Goal: Task Accomplishment & Management: Complete application form

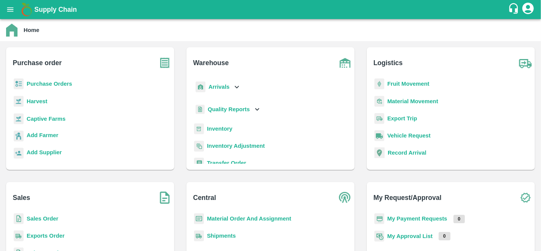
click at [34, 83] on b "Purchase Orders" at bounding box center [50, 84] width 46 height 6
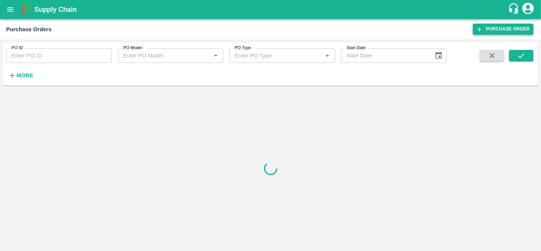
click at [516, 24] on link "Purchase Order" at bounding box center [503, 29] width 60 height 11
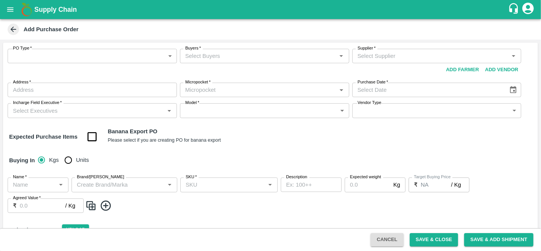
click at [73, 52] on body "Supply Chain Add Purchase Order PO Type   * ​ PO Type Buyers   * Buyers   * Sup…" at bounding box center [270, 125] width 541 height 251
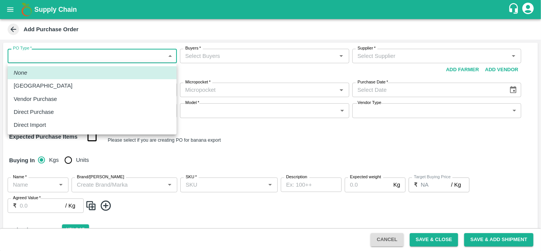
click at [43, 111] on p "Direct Purchase" at bounding box center [34, 112] width 40 height 8
type input "3"
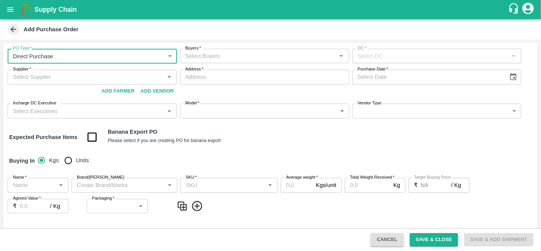
click at [232, 54] on input "Buyers   *" at bounding box center [258, 56] width 152 height 10
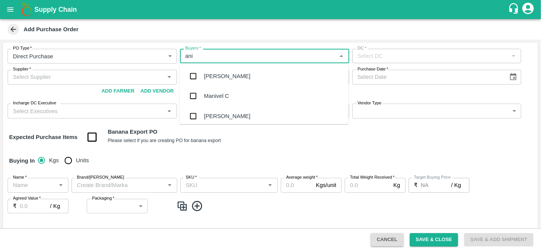
type input "anil"
click at [224, 77] on div "[PERSON_NAME]" at bounding box center [227, 76] width 46 height 8
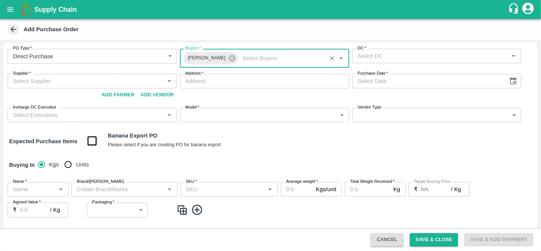
click at [435, 55] on input "DC   *" at bounding box center [431, 56] width 152 height 10
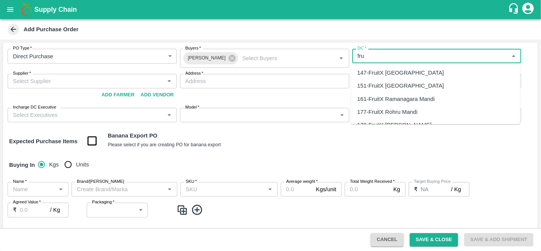
click at [401, 72] on div "147-FruitX Bangalore" at bounding box center [400, 72] width 87 height 8
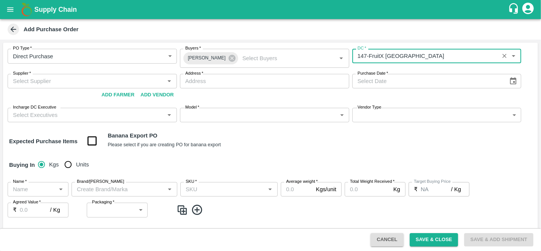
type input "147-FruitX Bangalore"
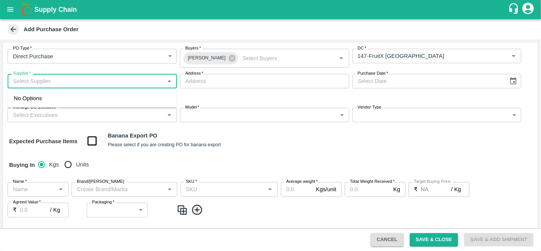
click at [67, 81] on input "Supplier   *" at bounding box center [86, 81] width 152 height 10
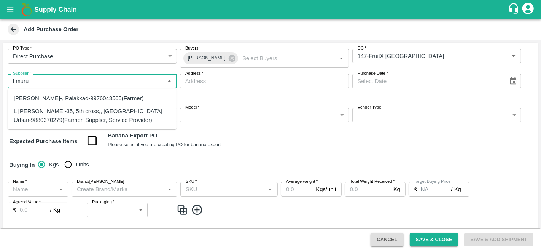
click at [33, 110] on div "L Murugesan-35, 5th cross,, Bangalore Urban-9880370279(Farmer, Supplier, Servic…" at bounding box center [92, 115] width 157 height 17
type input "L Murugesan-35, 5th cross,, Bangalore Urban-9880370279(Farmer, Supplier, Servic…"
type input "35, 5th cross,, Bangalore Urban, Head master layout, Karnataka"
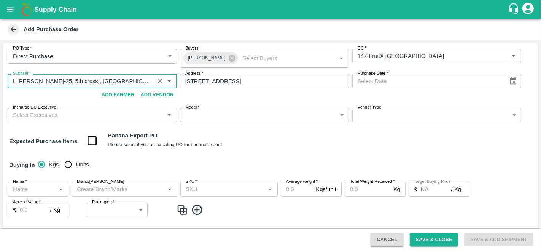
type input "L Murugesan-35, 5th cross,, Bangalore Urban-9880370279(Farmer, Supplier, Servic…"
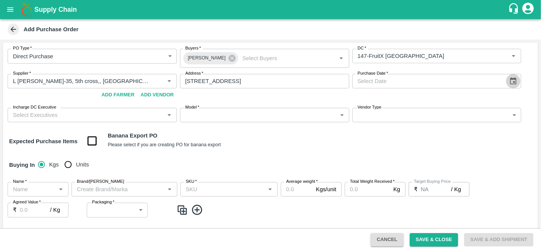
click at [515, 80] on icon "Choose date" at bounding box center [513, 80] width 6 height 7
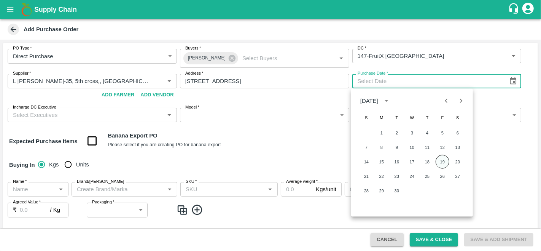
click at [447, 158] on button "19" at bounding box center [443, 162] width 14 height 14
type input "19/09/2025"
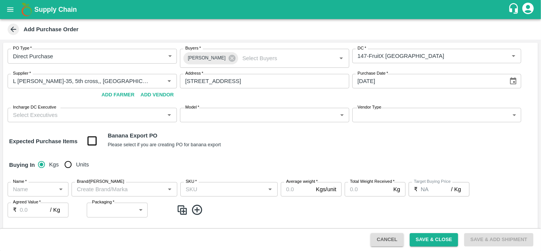
click at [306, 137] on div "Expected Purchase Items Banana Export PO Please select if you are creating PO f…" at bounding box center [270, 140] width 523 height 19
click at [55, 119] on input "Incharge DC Executive" at bounding box center [86, 115] width 152 height 10
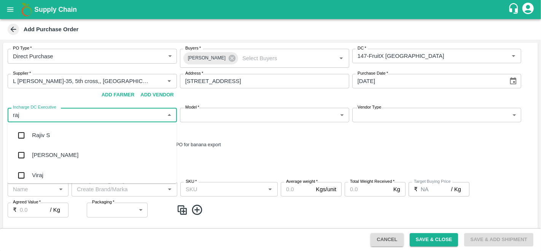
type input "raju"
click at [41, 148] on div "Raju KR" at bounding box center [92, 155] width 169 height 20
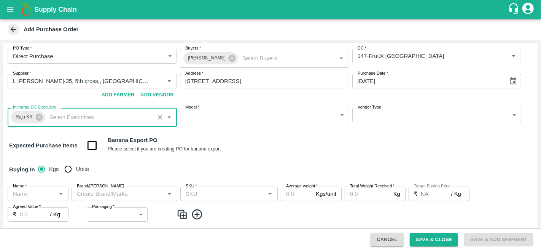
click at [231, 112] on body "Supply Chain Add Purchase Order PO Type   * Direct Purchase 3 PO Type Buyers   …" at bounding box center [270, 125] width 541 height 251
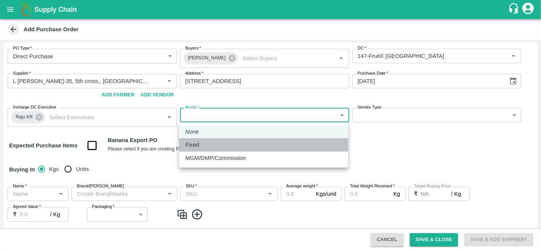
click at [209, 143] on div "Fixed" at bounding box center [263, 144] width 157 height 8
type input "Fixed"
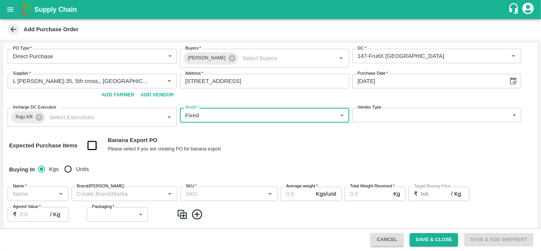
click at [407, 115] on body "Supply Chain Add Purchase Order PO Type   * Direct Purchase 3 PO Type Buyers   …" at bounding box center [270, 125] width 541 height 251
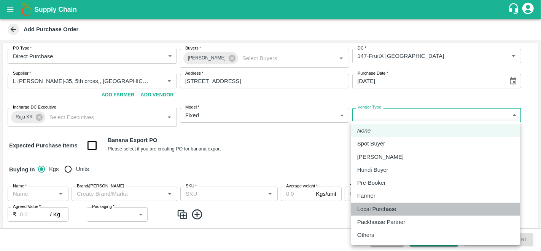
click at [371, 210] on p "Local Purchase" at bounding box center [376, 209] width 39 height 8
type input "LOCAL_PURCHASE"
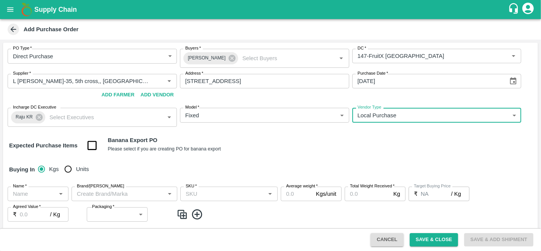
click at [67, 166] on input "Units" at bounding box center [67, 168] width 15 height 15
radio input "true"
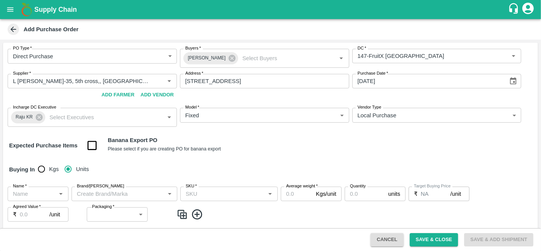
click at [40, 194] on input "Name   *" at bounding box center [32, 194] width 44 height 10
click at [25, 213] on div "Pomegranate" at bounding box center [31, 210] width 34 height 8
type input "Pomegranate"
click at [105, 196] on input "Brand/[PERSON_NAME]" at bounding box center [118, 194] width 89 height 10
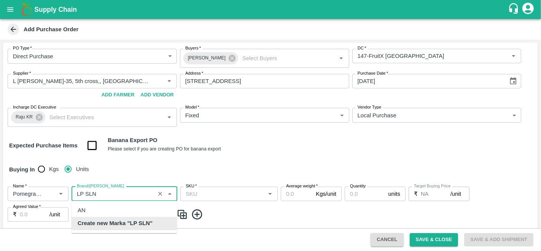
click at [125, 221] on b "Create new Marka "LP SLN"" at bounding box center [115, 223] width 75 height 8
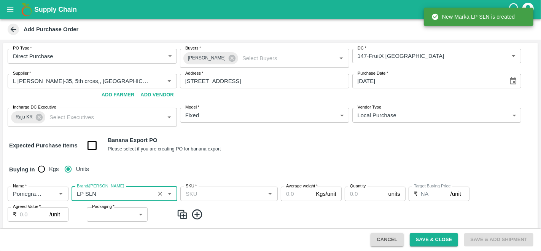
type input "LP SLN"
click at [223, 197] on input "SKU   *" at bounding box center [223, 194] width 80 height 10
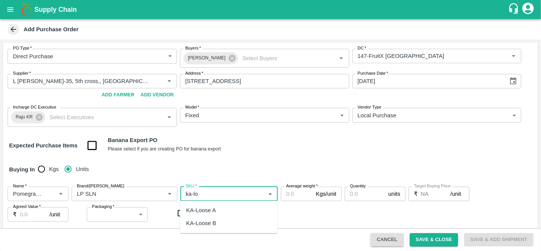
click at [222, 208] on div "KA-Loose A" at bounding box center [228, 210] width 97 height 13
type input "KA-Loose A"
click at [294, 196] on input "Average weight   *" at bounding box center [297, 193] width 32 height 14
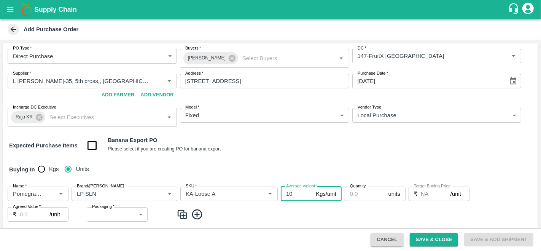
type input "10"
click at [358, 190] on input "Quantity" at bounding box center [365, 193] width 41 height 14
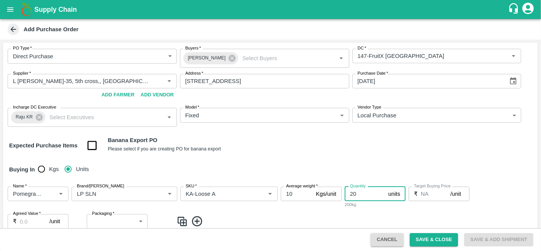
type input "20"
click at [27, 221] on input "Agreed Value   *" at bounding box center [35, 221] width 30 height 14
type input "700"
click at [101, 216] on label "Packaging   *" at bounding box center [103, 213] width 22 height 6
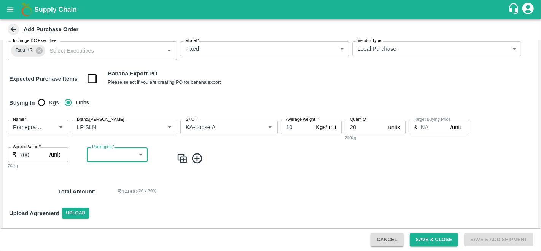
scroll to position [67, 0]
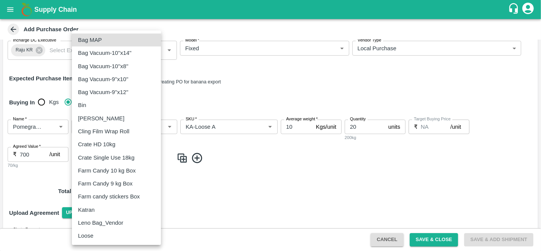
click at [103, 154] on body "Supply Chain Add Purchase Order PO Type   * Direct Purchase 3 PO Type Buyers   …" at bounding box center [270, 125] width 541 height 251
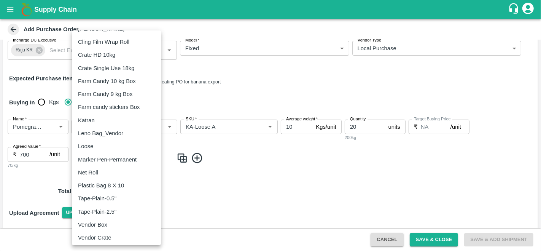
scroll to position [118, 0]
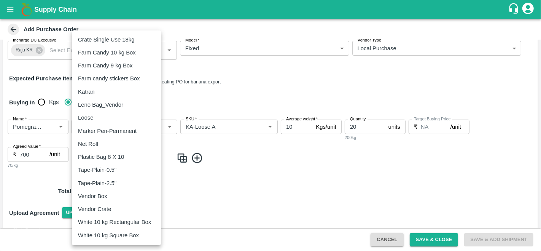
click at [103, 195] on p "Vendor Box" at bounding box center [92, 196] width 29 height 8
type input "276"
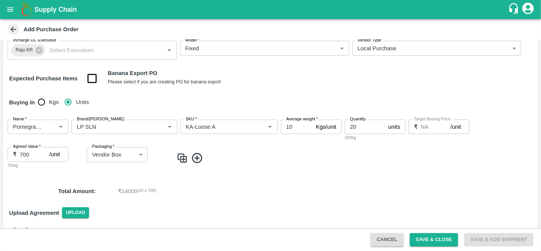
click at [181, 159] on img at bounding box center [182, 158] width 11 height 13
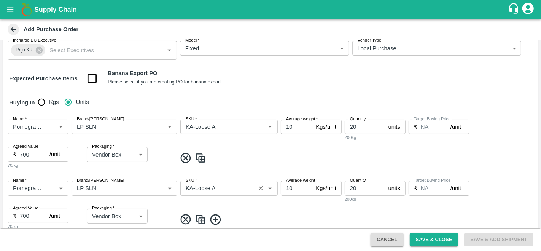
click at [213, 189] on input "SKU   *" at bounding box center [218, 188] width 70 height 10
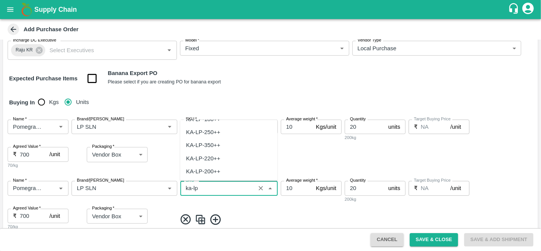
scroll to position [0, 0]
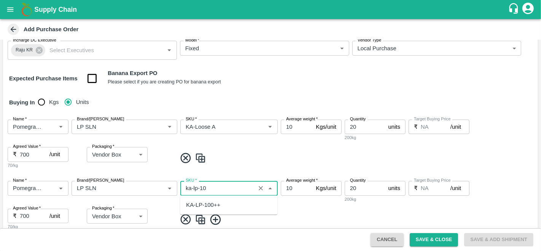
click at [219, 206] on div "KA-LP-100++" at bounding box center [203, 205] width 34 height 8
type input "KA-LP-100++"
click at [202, 221] on img at bounding box center [200, 219] width 11 height 13
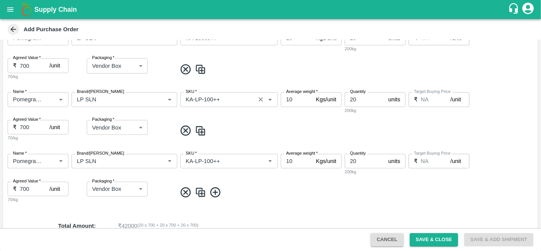
scroll to position [156, 0]
click at [209, 158] on input "SKU   *" at bounding box center [218, 160] width 70 height 10
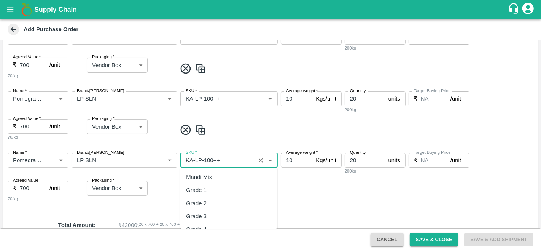
scroll to position [4350, 0]
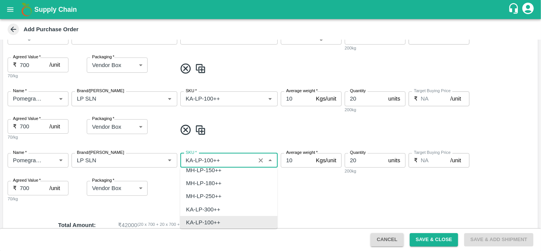
click at [209, 158] on input "SKU   *" at bounding box center [218, 160] width 70 height 10
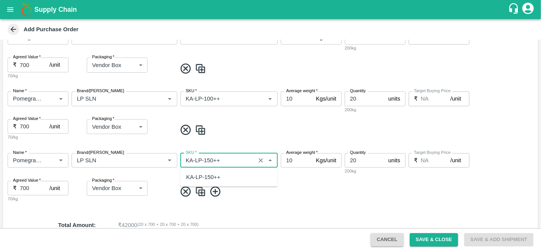
click at [217, 180] on div "KA-LP-150++" at bounding box center [203, 177] width 34 height 8
type input "KA-LP-150++"
click at [199, 193] on img at bounding box center [200, 191] width 11 height 13
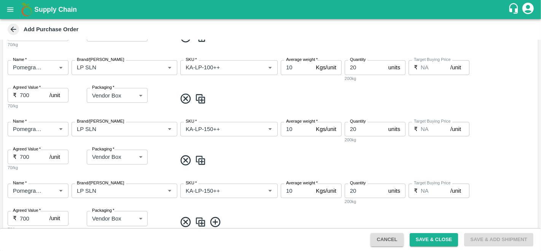
scroll to position [188, 0]
click at [207, 191] on input "SKU   *" at bounding box center [218, 190] width 70 height 10
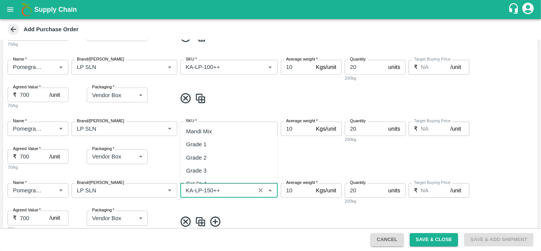
scroll to position [4363, 0]
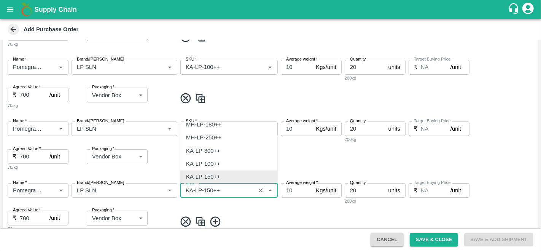
click at [209, 189] on input "SKU   *" at bounding box center [218, 190] width 70 height 10
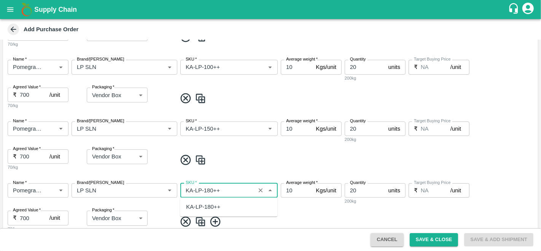
click at [210, 207] on div "KA-LP-180++" at bounding box center [203, 207] width 34 height 8
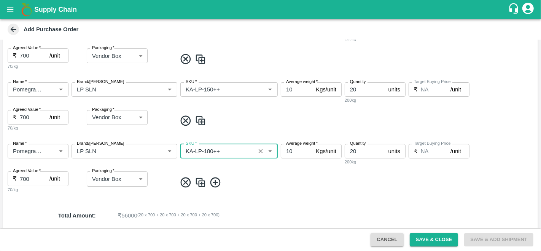
scroll to position [228, 0]
type input "KA-LP-180++"
click at [197, 181] on img at bounding box center [200, 181] width 11 height 13
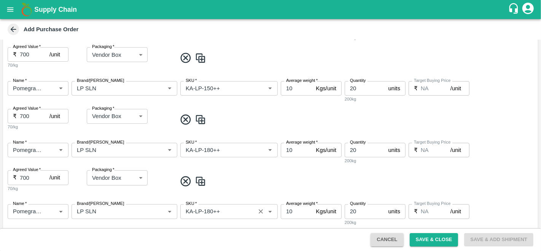
click at [209, 210] on input "SKU   *" at bounding box center [218, 211] width 70 height 10
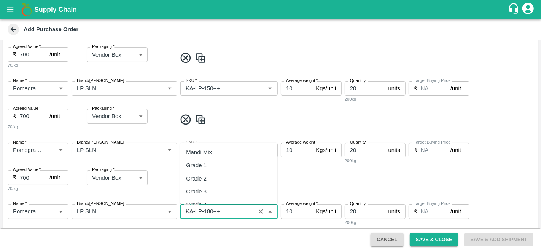
scroll to position [4377, 0]
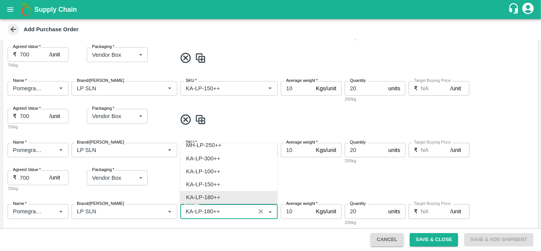
click at [209, 210] on input "SKU   *" at bounding box center [218, 211] width 70 height 10
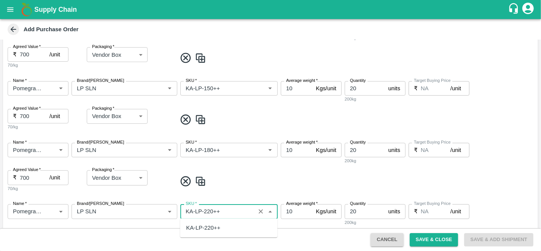
click at [206, 225] on div "KA-LP-220++" at bounding box center [203, 227] width 34 height 8
click at [239, 158] on div "SKU   * SKU   *" at bounding box center [228, 154] width 97 height 22
type input "KA-LP-220++"
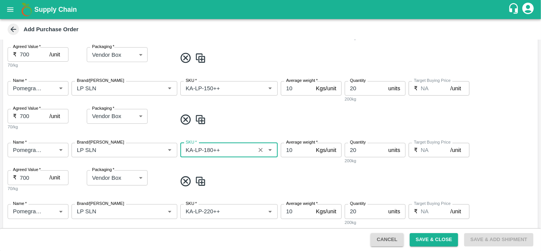
click at [237, 172] on div "Name   * Name   * Brand/Marka Brand/Marka SKU   * SKU   * Average weight   * 10…" at bounding box center [270, 168] width 535 height 62
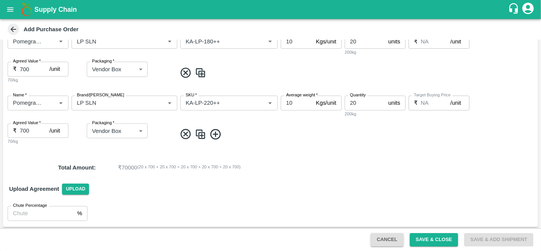
scroll to position [338, 0]
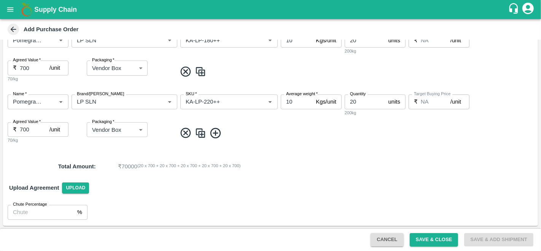
click at [202, 130] on img at bounding box center [200, 133] width 11 height 13
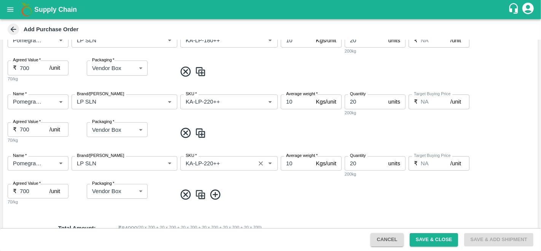
click at [209, 162] on input "SKU   *" at bounding box center [218, 163] width 70 height 10
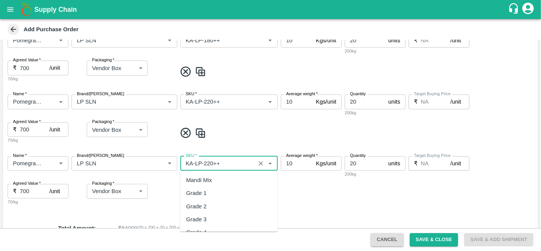
scroll to position [4416, 0]
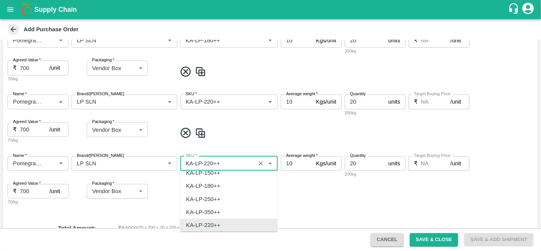
click at [209, 162] on input "SKU   *" at bounding box center [218, 163] width 70 height 10
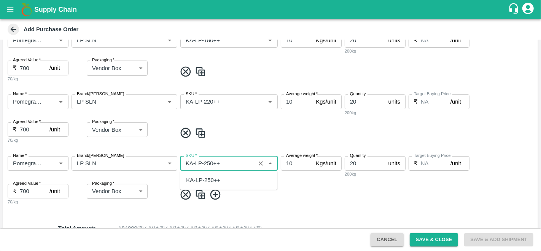
click at [217, 178] on div "KA-LP-250++" at bounding box center [203, 180] width 34 height 8
type input "KA-LP-250++"
click at [314, 196] on span at bounding box center [356, 194] width 358 height 13
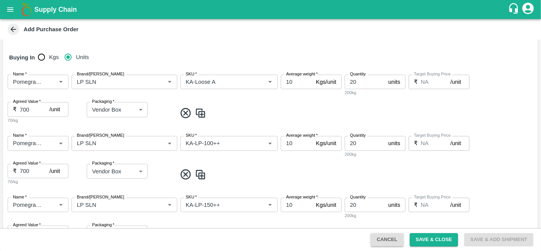
scroll to position [104, 0]
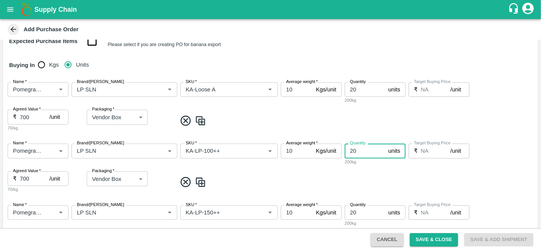
click at [363, 150] on input "20" at bounding box center [365, 150] width 41 height 14
type input "2"
type input "31"
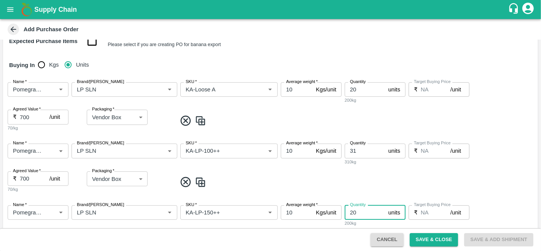
click at [358, 213] on input "20" at bounding box center [365, 212] width 41 height 14
type input "2"
click at [352, 168] on div "Name   * Name   * Brand/Marka Brand/Marka SKU   * SKU   * Average weight   * 10…" at bounding box center [270, 168] width 535 height 62
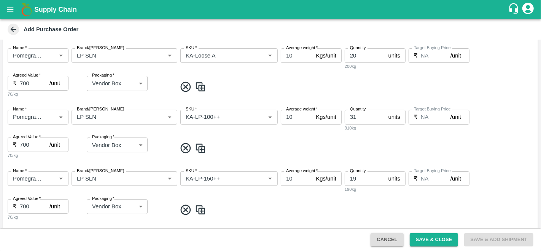
scroll to position [140, 0]
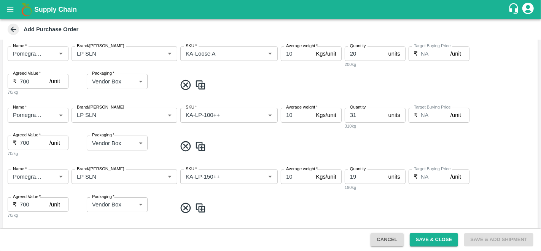
click at [361, 180] on input "19" at bounding box center [365, 176] width 41 height 14
type input "1"
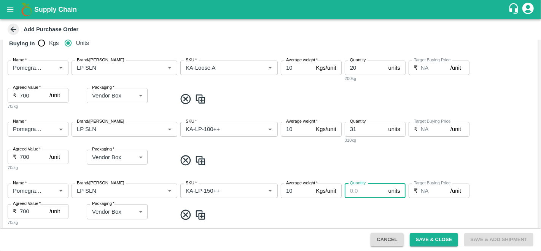
scroll to position [123, 0]
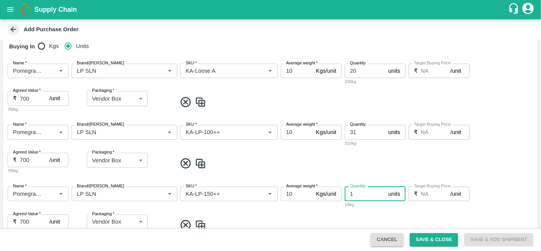
type input "19"
click at [363, 160] on span at bounding box center [356, 163] width 358 height 13
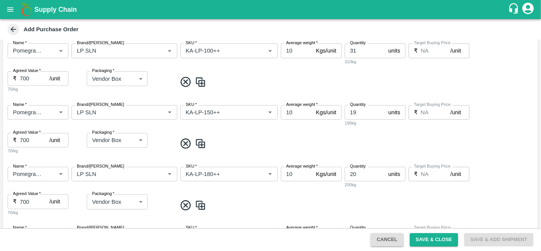
scroll to position [211, 0]
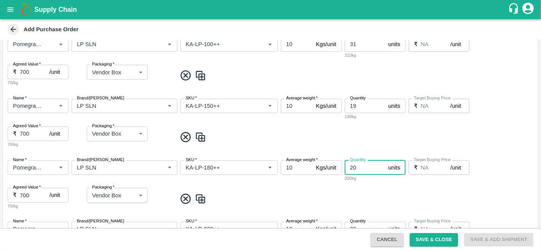
click at [357, 170] on input "20" at bounding box center [365, 167] width 41 height 14
type input "2"
type input "15"
click at [297, 188] on div "Name   * Name   * Brand/Marka Brand/Marka SKU   * SKU   * Average weight   * 10…" at bounding box center [270, 185] width 535 height 62
click at [352, 207] on div "Name   * Name   * Brand/Marka Brand/Marka SKU   * SKU   * Average weight   * 10…" at bounding box center [270, 185] width 535 height 62
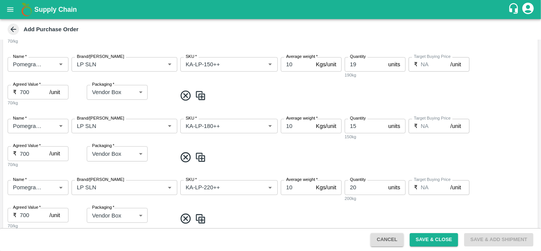
scroll to position [253, 0]
click at [362, 189] on input "20" at bounding box center [365, 186] width 41 height 14
type input "2"
type input "10"
click at [327, 201] on div "Name   * Name   * Brand/Marka Brand/Marka SKU   * SKU   * Average weight   * 10…" at bounding box center [270, 204] width 535 height 62
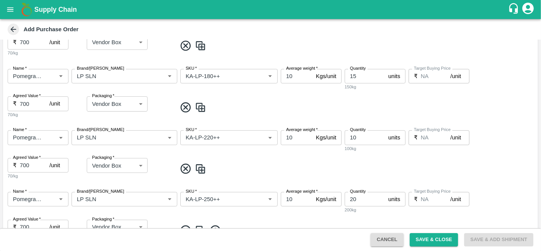
scroll to position [304, 0]
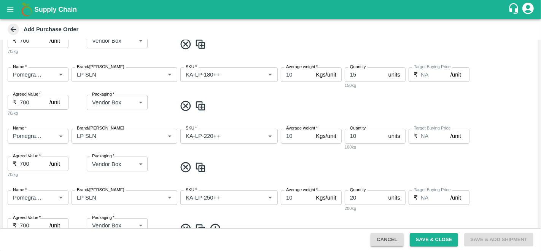
click at [356, 199] on input "20" at bounding box center [365, 197] width 41 height 14
type input "2"
type input "1"
click at [309, 213] on div "Name   * Name   * Brand/Marka Brand/Marka SKU   * SKU   * Average weight   * 10…" at bounding box center [270, 215] width 535 height 62
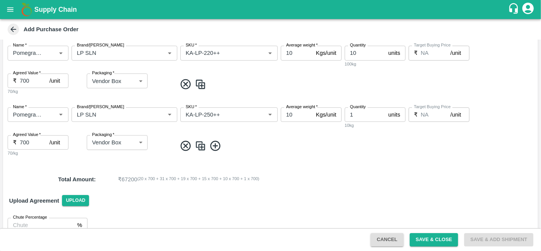
scroll to position [393, 0]
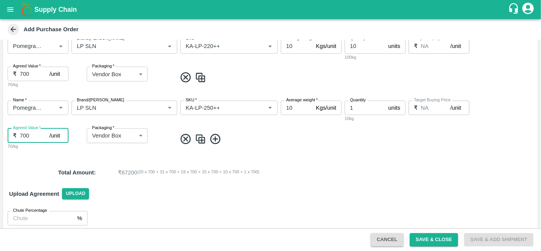
click at [23, 132] on input "700" at bounding box center [35, 135] width 30 height 14
type input "1100"
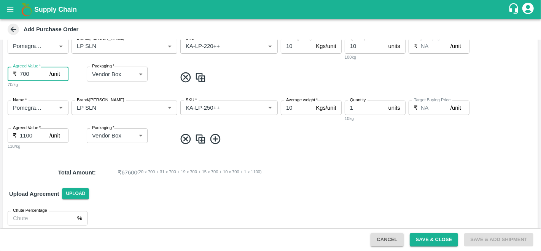
click at [21, 71] on input "700" at bounding box center [35, 74] width 30 height 14
type input "1100"
click at [150, 211] on div "Chute Percentage % Chute Percentage" at bounding box center [270, 218] width 535 height 27
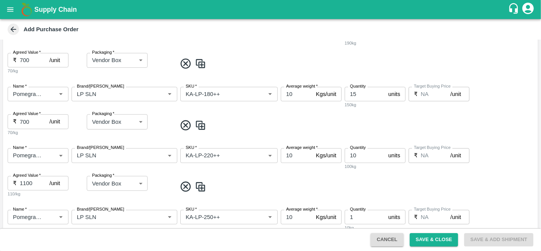
scroll to position [283, 0]
click at [21, 119] on input "700" at bounding box center [35, 122] width 30 height 14
type input "1000"
click at [90, 135] on div "Packaging   * Vendor Box 276 Packaging" at bounding box center [131, 126] width 88 height 22
click at [22, 59] on input "700" at bounding box center [35, 61] width 30 height 14
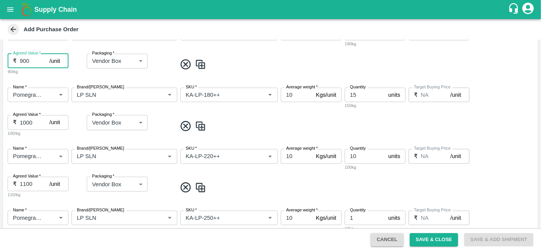
type input "900"
click at [48, 72] on div "90/kg" at bounding box center [46, 71] width 76 height 7
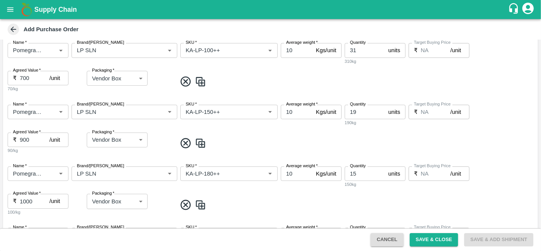
scroll to position [196, 0]
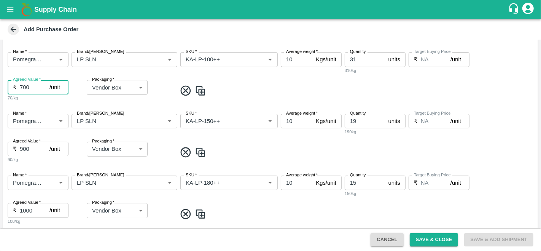
click at [22, 88] on input "700" at bounding box center [35, 87] width 30 height 14
type input "800"
click at [37, 101] on div "Name   * Name   * Brand/Marka Brand/Marka SKU   * SKU   * Average weight   * 10…" at bounding box center [270, 77] width 535 height 62
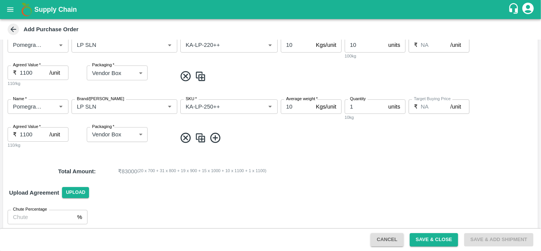
scroll to position [399, 0]
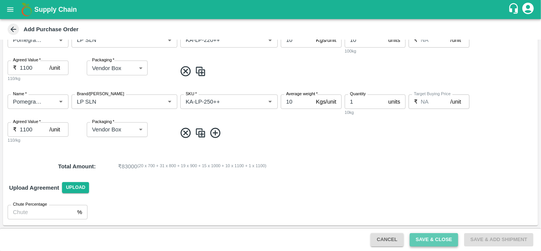
click at [430, 240] on button "Save & Close" at bounding box center [434, 239] width 49 height 13
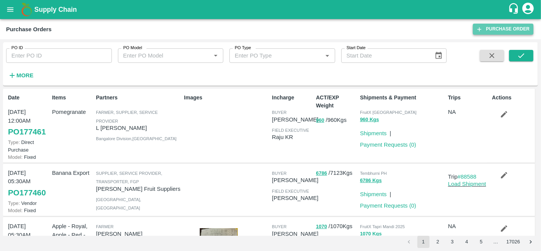
click at [492, 29] on link "Purchase Order" at bounding box center [503, 29] width 60 height 11
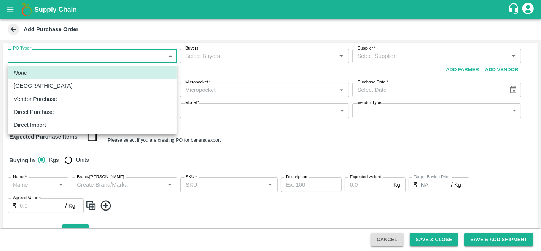
click at [45, 59] on body "Supply Chain Add Purchase Order PO Type   * ​ PO Type Buyers   * Buyers   * Sup…" at bounding box center [270, 125] width 541 height 251
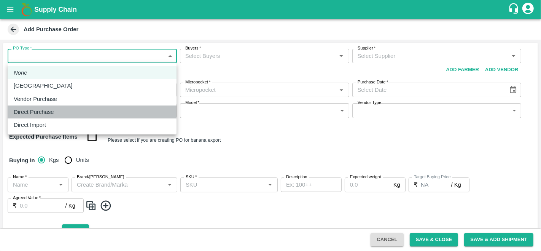
click at [33, 113] on p "Direct Purchase" at bounding box center [34, 112] width 40 height 8
type input "3"
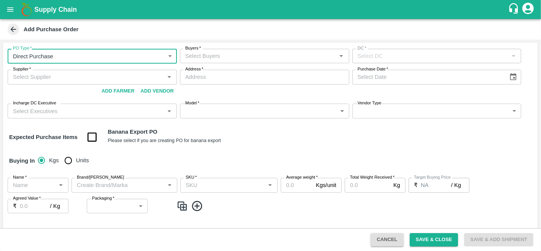
click at [227, 53] on input "Buyers   *" at bounding box center [258, 56] width 152 height 10
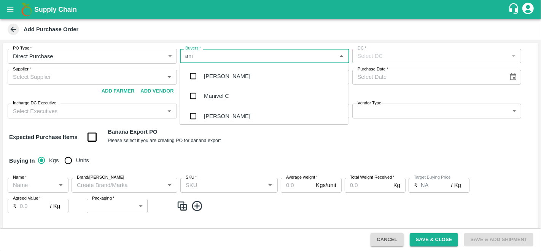
type input "anil"
click at [217, 76] on div "[PERSON_NAME]" at bounding box center [227, 76] width 46 height 8
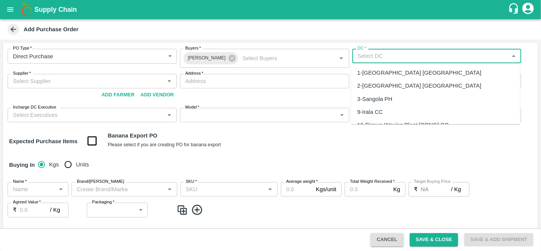
click at [389, 56] on input "DC   *" at bounding box center [431, 56] width 152 height 10
click at [388, 73] on div "147-FruitX Bangalore" at bounding box center [400, 72] width 87 height 8
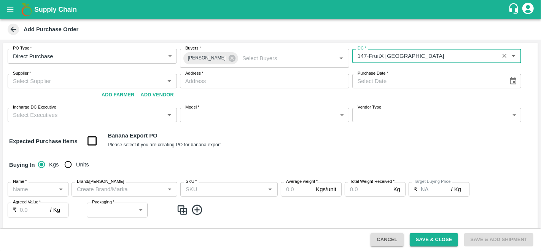
type input "147-FruitX Bangalore"
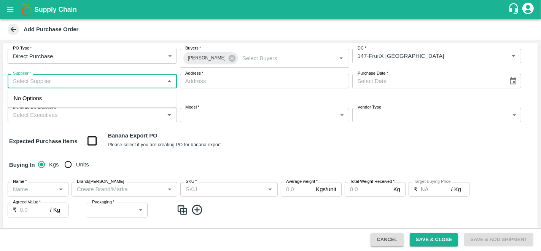
click at [65, 82] on input "Supplier   *" at bounding box center [86, 81] width 152 height 10
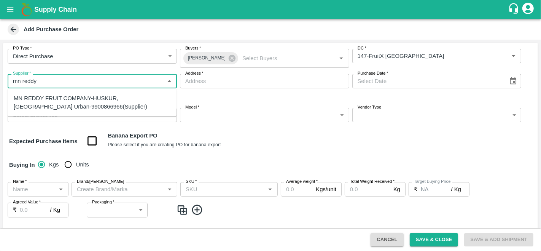
click at [73, 97] on div "MN REDDY FRUIT COMPANY-HUSKUR, Bangalore Urban-9900866966(Supplier)" at bounding box center [92, 102] width 157 height 17
type input "MN REDDY FRUIT COMPANY-HUSKUR, Bangalore Urban-9900866966(Supplier)"
type input "HUSKUR, Bangalore Urban, , Karnataka"
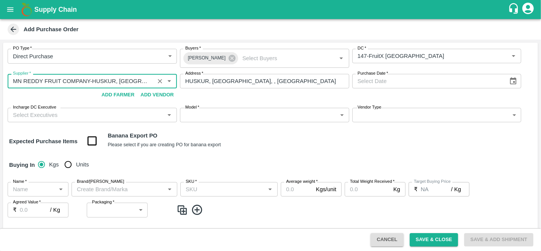
type input "MN REDDY FRUIT COMPANY-HUSKUR, Bangalore Urban-9900866966(Supplier)"
click at [513, 84] on icon "Choose date" at bounding box center [513, 81] width 8 height 8
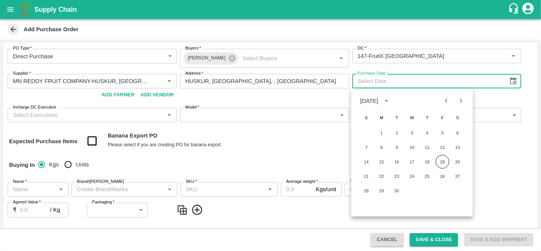
click at [443, 167] on button "19" at bounding box center [443, 162] width 14 height 14
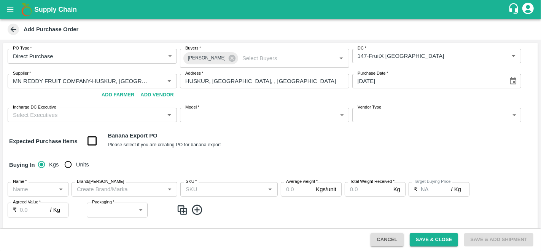
type input "19/09/2025"
click at [45, 114] on input "Incharge DC Executive" at bounding box center [86, 115] width 152 height 10
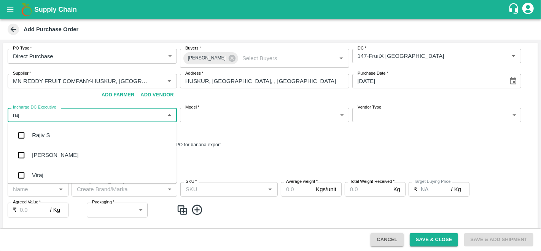
type input "raju"
click at [52, 164] on div "Raju KR" at bounding box center [92, 155] width 169 height 20
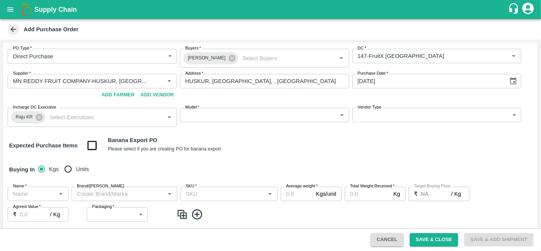
click at [263, 122] on div "Model   * ​ Model" at bounding box center [264, 117] width 169 height 19
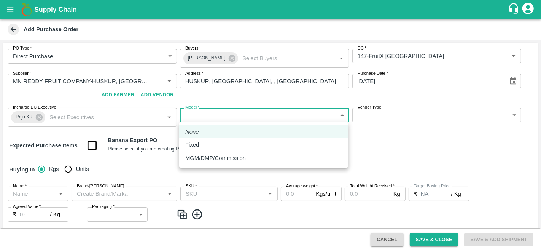
click at [256, 118] on body "Supply Chain Add Purchase Order PO Type   * Direct Purchase 3 PO Type Buyers   …" at bounding box center [270, 125] width 541 height 251
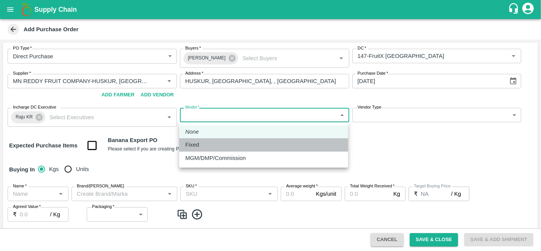
click at [201, 145] on div "Fixed" at bounding box center [194, 144] width 18 height 8
type input "Fixed"
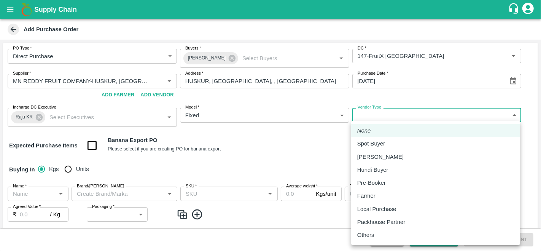
click at [419, 115] on body "Supply Chain Add Purchase Order PO Type   * Direct Purchase 3 PO Type Buyers   …" at bounding box center [270, 125] width 541 height 251
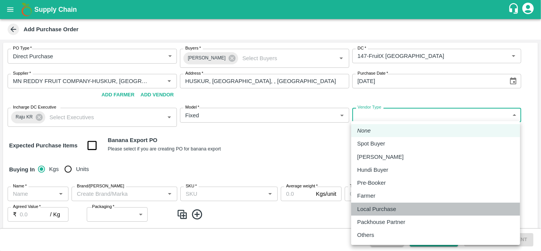
click at [384, 213] on p "Local Purchase" at bounding box center [376, 209] width 39 height 8
type input "LOCAL_PURCHASE"
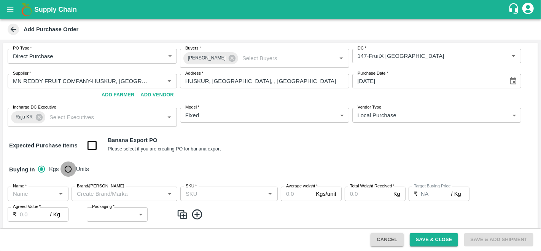
click at [69, 167] on input "Units" at bounding box center [67, 168] width 15 height 15
radio input "true"
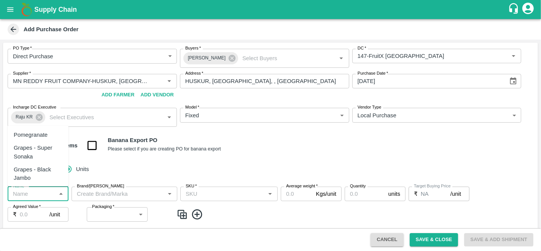
click at [23, 189] on input "Name   *" at bounding box center [32, 194] width 44 height 10
click at [35, 136] on div "Pomegranate" at bounding box center [31, 135] width 34 height 8
type input "Pomegranate"
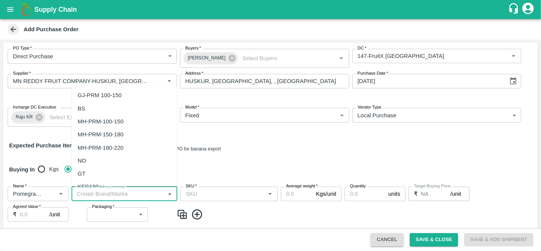
click at [105, 191] on input "Brand/Marka" at bounding box center [118, 194] width 89 height 10
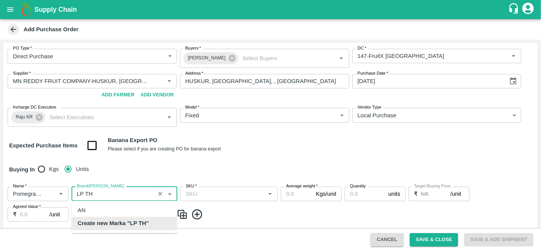
click at [118, 221] on b "Create new Marka "LP TH"" at bounding box center [113, 223] width 71 height 8
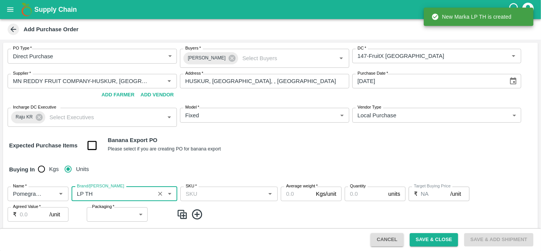
type input "LP TH"
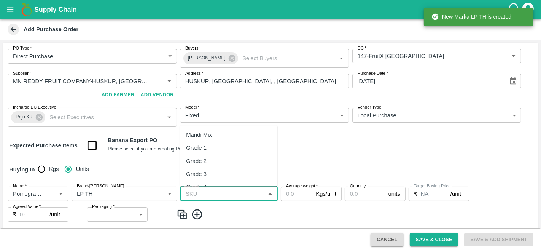
click at [217, 196] on input "SKU   *" at bounding box center [223, 194] width 80 height 10
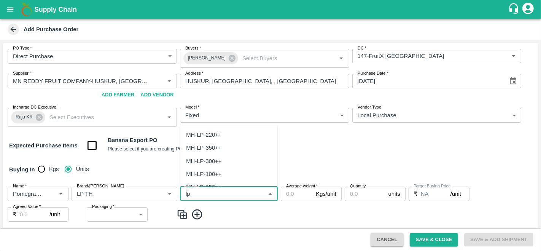
type input "l"
click at [204, 148] on div "KA-LP-100++" at bounding box center [203, 148] width 34 height 8
type input "KA-LP-100++"
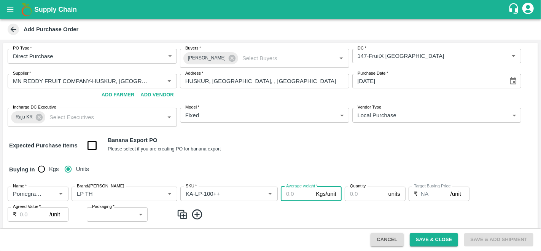
click at [291, 194] on input "Average weight   *" at bounding box center [297, 193] width 32 height 14
type input "10"
click at [352, 193] on input "Quantity" at bounding box center [365, 193] width 41 height 14
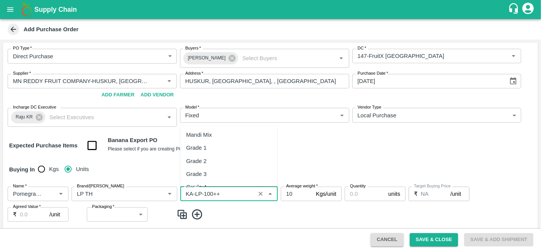
click at [202, 192] on input "SKU   *" at bounding box center [218, 194] width 70 height 10
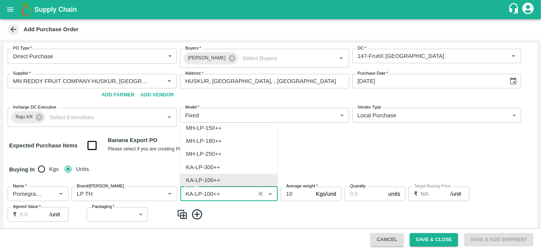
click at [202, 192] on input "SKU   *" at bounding box center [218, 194] width 70 height 10
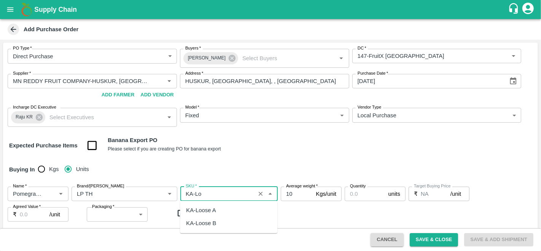
click at [209, 210] on div "KA-Loose A" at bounding box center [201, 210] width 30 height 8
type input "KA-Loose A"
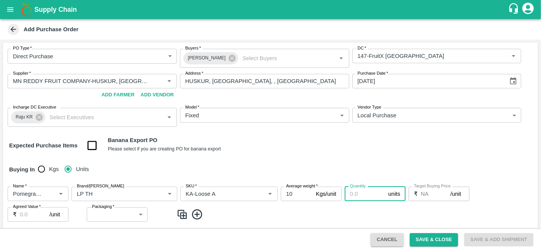
click at [361, 194] on input "Quantity" at bounding box center [365, 193] width 41 height 14
type input "51"
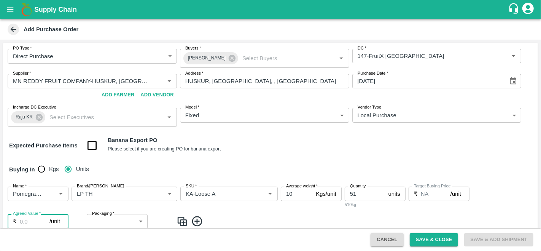
click at [23, 217] on input "Agreed Value   *" at bounding box center [35, 221] width 30 height 14
type input "800"
click at [229, 212] on div "Name   * Name   * Brand/Marka Brand/Marka SKU   * SKU   * Average weight   * 10…" at bounding box center [270, 211] width 535 height 62
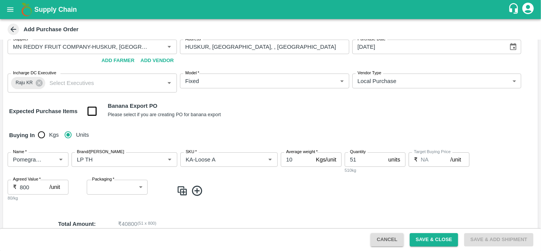
scroll to position [35, 0]
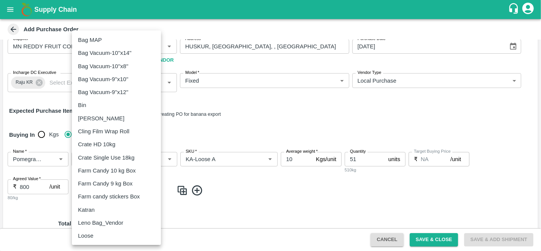
click at [92, 186] on body "Supply Chain Add Purchase Order PO Type   * Direct Purchase 3 PO Type Buyers   …" at bounding box center [270, 125] width 541 height 251
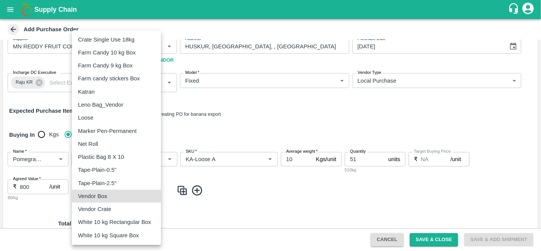
click at [100, 193] on p "Vendor Box" at bounding box center [92, 196] width 29 height 8
type input "276"
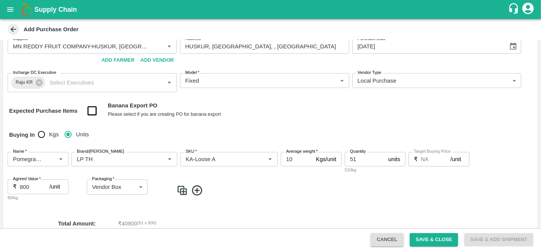
click at [181, 191] on img at bounding box center [182, 190] width 11 height 13
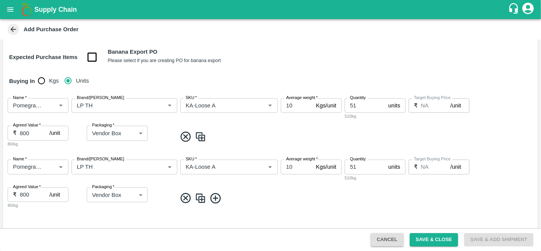
scroll to position [92, 0]
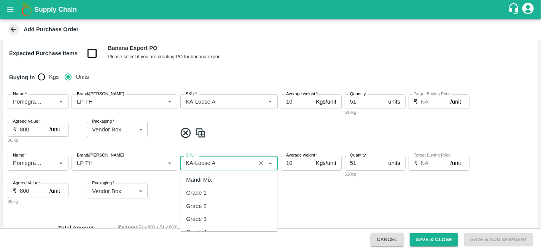
click at [218, 164] on input "SKU   *" at bounding box center [218, 163] width 70 height 10
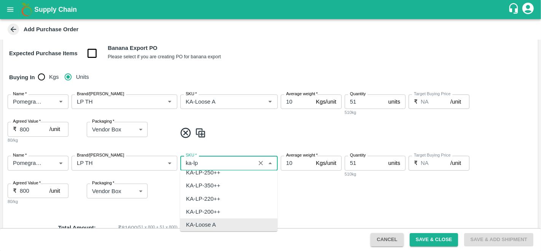
scroll to position [0, 0]
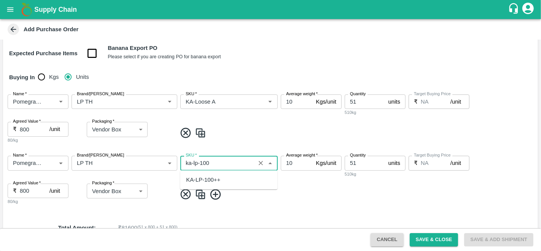
click at [219, 175] on div "KA-LP-100++" at bounding box center [228, 179] width 97 height 13
type input "KA-LP-100++"
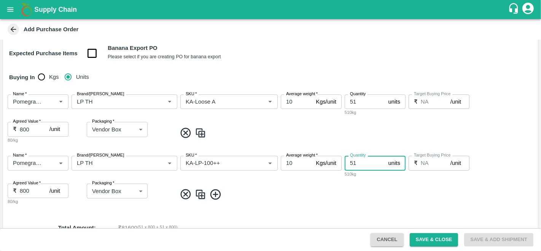
click at [358, 162] on input "51" at bounding box center [365, 163] width 41 height 14
type input "5"
type input "9"
type input "49"
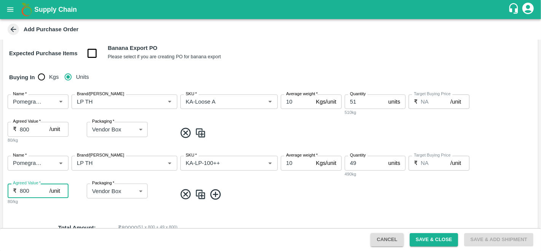
click at [22, 189] on input "800" at bounding box center [35, 190] width 30 height 14
type input "900"
click at [196, 192] on img at bounding box center [200, 194] width 11 height 13
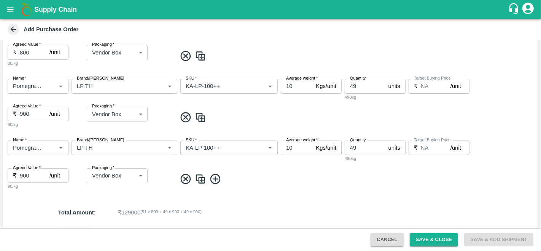
scroll to position [169, 0]
click at [211, 146] on input "SKU   *" at bounding box center [218, 147] width 70 height 10
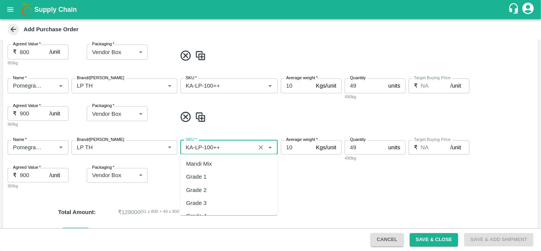
scroll to position [4350, 0]
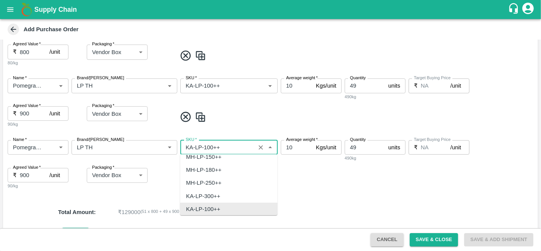
click at [211, 146] on input "SKU   *" at bounding box center [218, 147] width 70 height 10
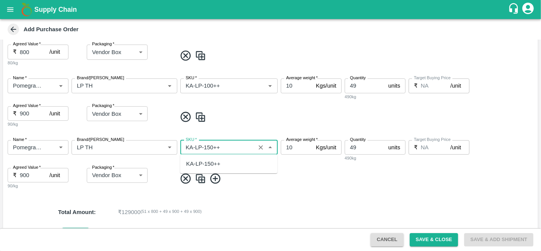
click at [217, 166] on div "KA-LP-150++" at bounding box center [203, 163] width 34 height 8
type input "KA-LP-150++"
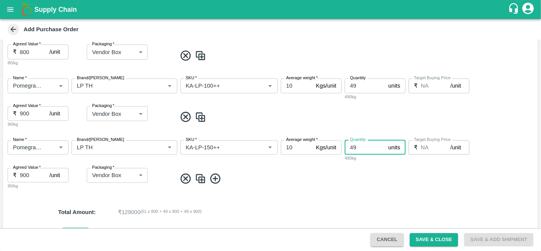
click at [360, 145] on input "49" at bounding box center [365, 147] width 41 height 14
type input "4"
type input "40"
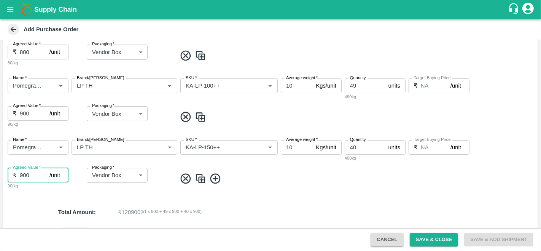
click at [20, 172] on input "900" at bounding box center [35, 175] width 30 height 14
type input "1000"
click at [200, 182] on img at bounding box center [200, 178] width 11 height 13
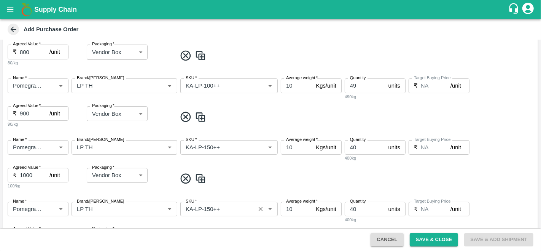
click at [210, 208] on input "SKU   *" at bounding box center [218, 209] width 70 height 10
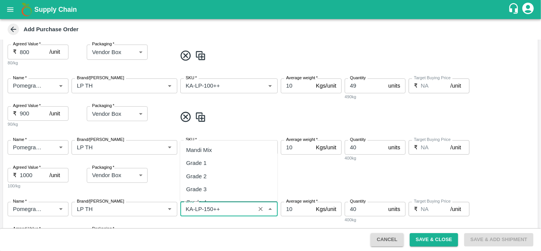
scroll to position [4363, 0]
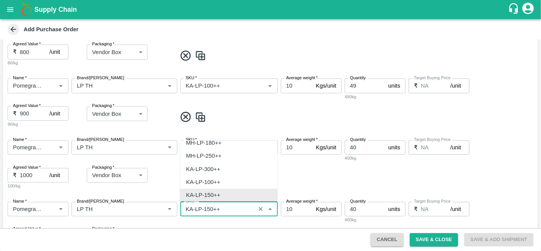
click at [210, 208] on input "SKU   *" at bounding box center [218, 209] width 70 height 10
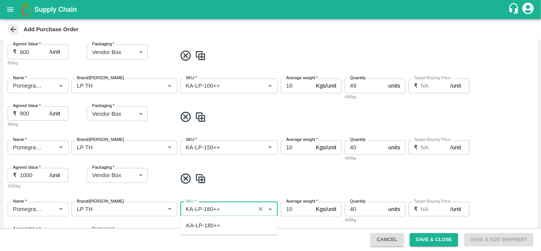
click at [212, 225] on div "KA-LP-180++" at bounding box center [203, 225] width 34 height 8
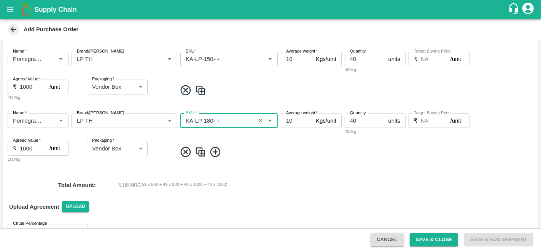
scroll to position [258, 0]
type input "KA-LP-180++"
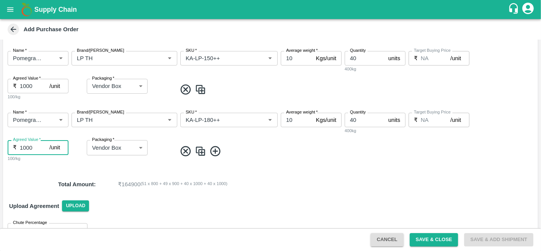
click at [24, 145] on input "1000" at bounding box center [35, 147] width 30 height 14
type input "1100"
click at [199, 149] on img at bounding box center [200, 151] width 11 height 13
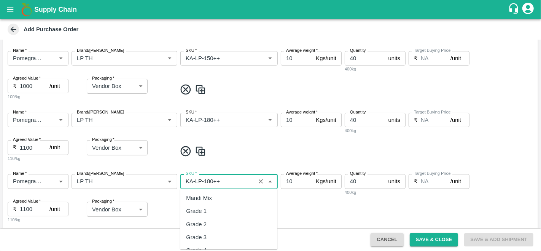
scroll to position [4377, 0]
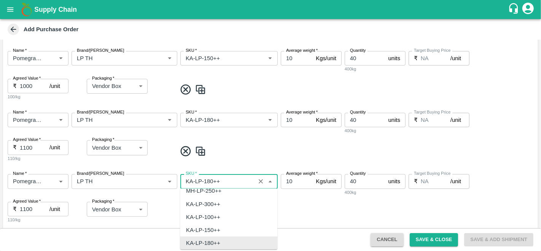
click at [210, 181] on input "SKU   *" at bounding box center [218, 181] width 70 height 10
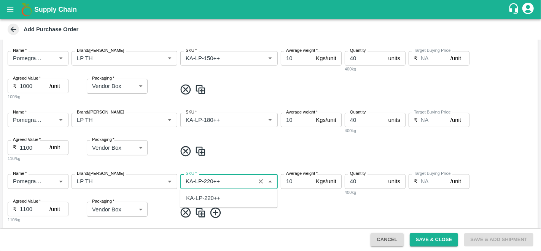
click at [216, 197] on div "KA-LP-220++" at bounding box center [203, 198] width 34 height 8
type input "KA-LP-220++"
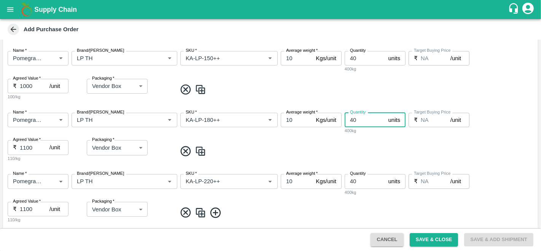
click at [355, 118] on input "40" at bounding box center [365, 120] width 41 height 14
type input "49"
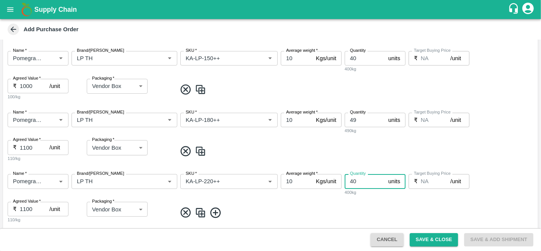
click at [365, 178] on input "40" at bounding box center [365, 181] width 41 height 14
type input "4"
type input "26"
click at [315, 151] on span at bounding box center [356, 151] width 358 height 13
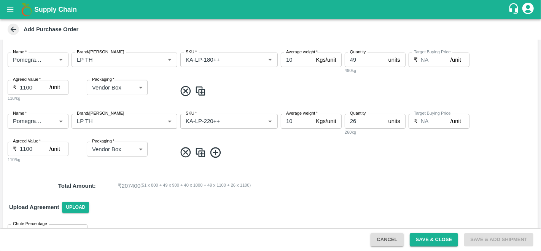
scroll to position [319, 0]
click at [204, 151] on img at bounding box center [200, 151] width 11 height 13
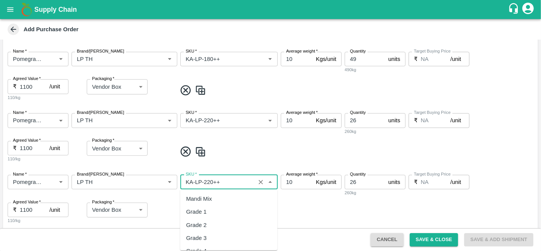
click at [206, 181] on input "SKU   *" at bounding box center [218, 182] width 70 height 10
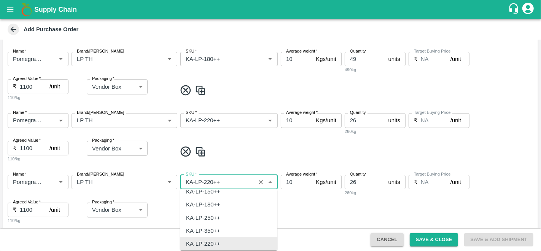
click at [206, 181] on input "SKU   *" at bounding box center [218, 182] width 70 height 10
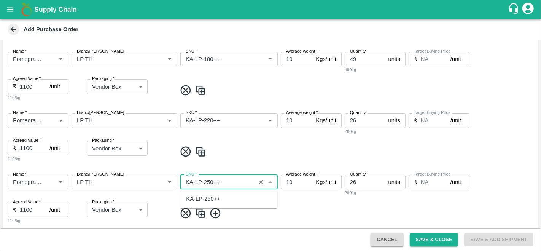
click at [229, 196] on div "KA-LP-250++" at bounding box center [228, 198] width 97 height 13
type input "KA-LP-250++"
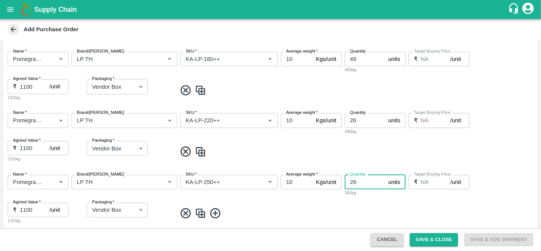
click at [358, 179] on input "26" at bounding box center [365, 182] width 41 height 14
type input "2"
type input "24"
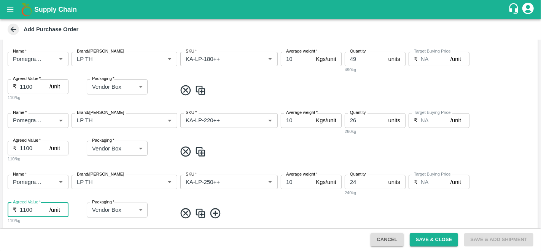
click at [24, 209] on input "1100" at bounding box center [35, 209] width 30 height 14
type input "1200"
click at [200, 213] on img at bounding box center [200, 213] width 11 height 13
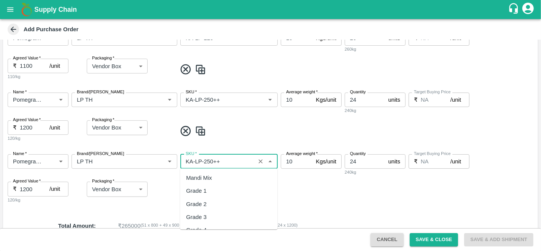
scroll to position [4390, 0]
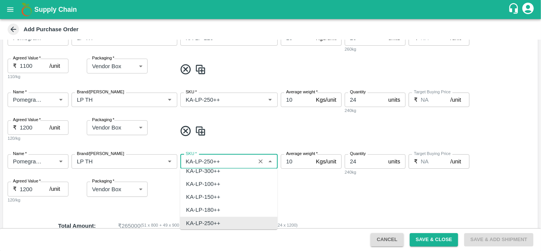
click at [210, 160] on input "SKU   *" at bounding box center [218, 161] width 70 height 10
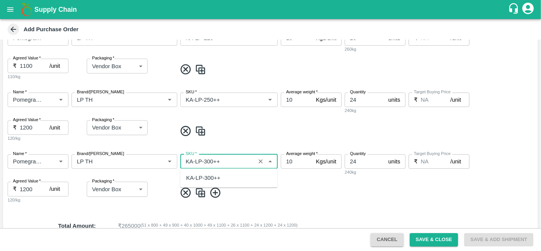
click at [215, 175] on div "KA-LP-300++" at bounding box center [203, 177] width 34 height 8
type input "KA-LP-300++"
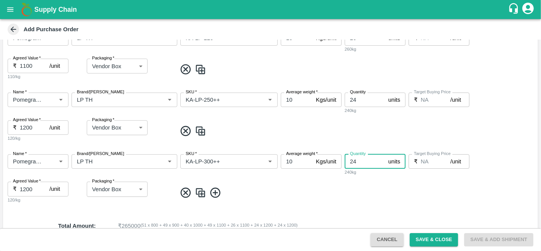
click at [363, 163] on input "24" at bounding box center [365, 161] width 41 height 14
type input "2"
type input "12"
click at [281, 192] on span at bounding box center [356, 192] width 358 height 13
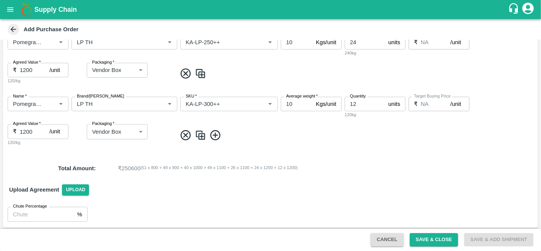
scroll to position [461, 0]
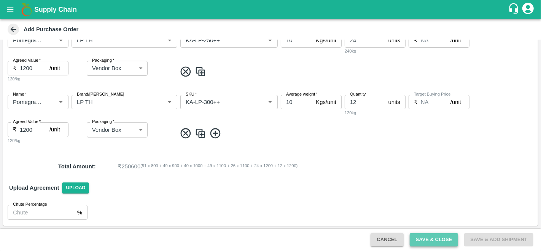
click at [440, 242] on button "Save & Close" at bounding box center [434, 239] width 49 height 13
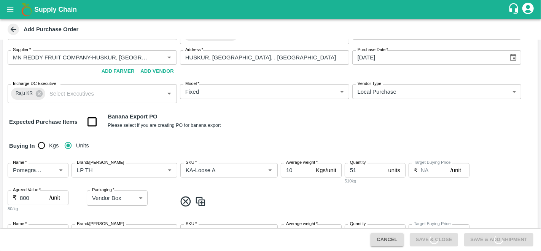
scroll to position [0, 0]
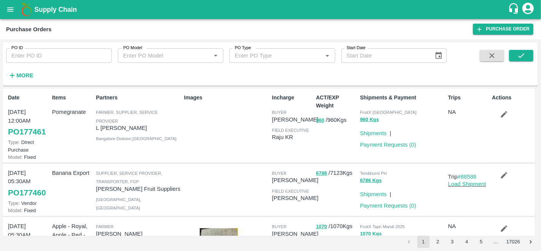
click at [352, 178] on div "6786 / 7123 Kgs" at bounding box center [335, 190] width 44 height 48
click at [499, 32] on link "Purchase Order" at bounding box center [503, 29] width 60 height 11
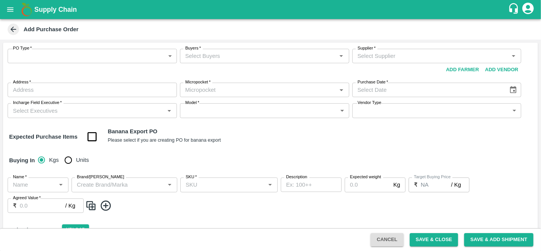
click at [46, 60] on body "Supply Chain Add Purchase Order PO Type   * ​ PO Type Buyers   * Buyers   * Sup…" at bounding box center [270, 125] width 541 height 251
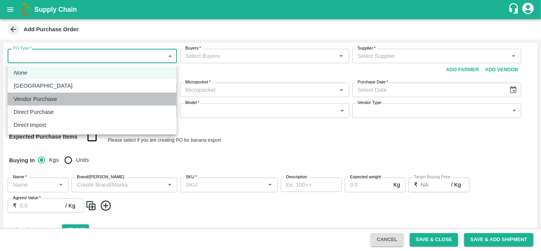
click at [49, 98] on p "Vendor Purchase" at bounding box center [35, 99] width 43 height 8
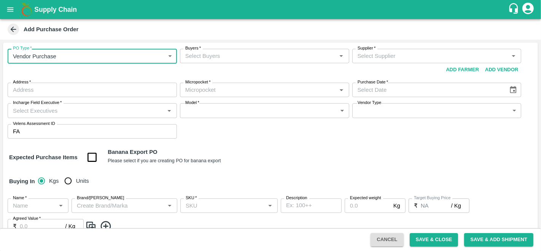
click at [303, 60] on input "Buyers   *" at bounding box center [258, 56] width 152 height 10
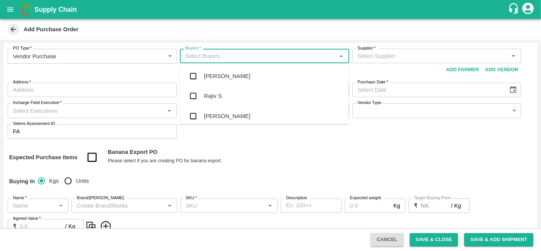
click at [106, 51] on body "Supply Chain Add Purchase Order PO Type   * Vendor Purchase 2 PO Type Buyers   …" at bounding box center [270, 125] width 541 height 251
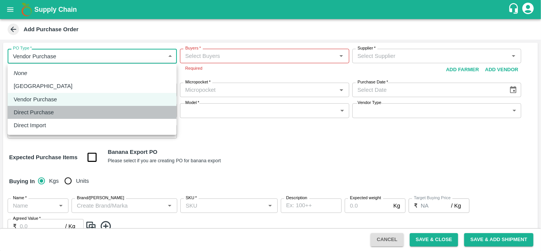
click at [44, 112] on p "Direct Purchase" at bounding box center [34, 112] width 40 height 8
type input "3"
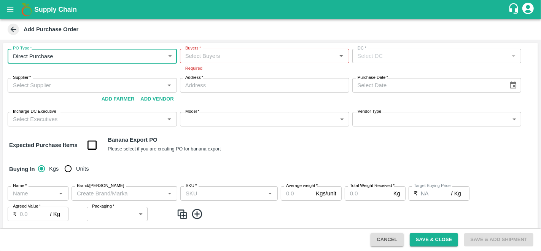
click at [234, 59] on input "Buyers   *" at bounding box center [258, 56] width 152 height 10
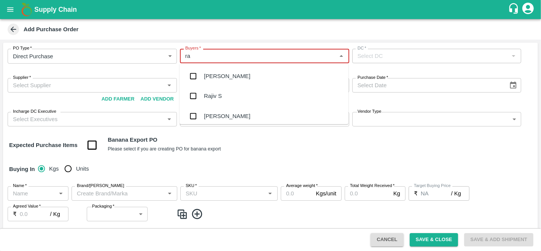
type input "r"
type input "anil"
click at [236, 73] on div "[PERSON_NAME]" at bounding box center [264, 76] width 169 height 20
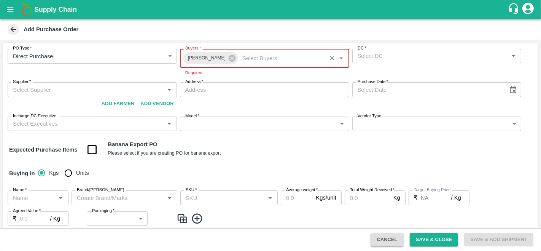
click at [380, 56] on input "DC   *" at bounding box center [431, 56] width 152 height 10
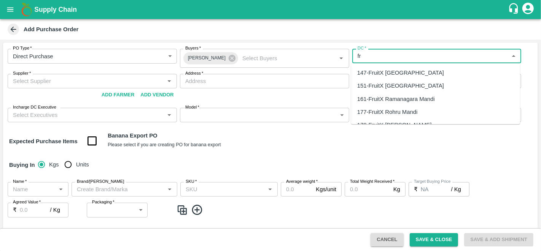
click at [407, 72] on div "147-FruitX Bangalore" at bounding box center [400, 72] width 87 height 8
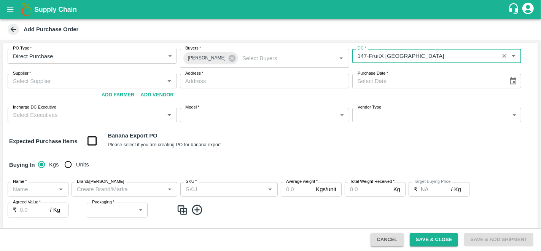
type input "147-FruitX Bangalore"
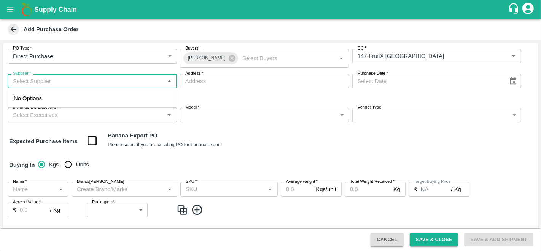
click at [48, 84] on input "Supplier   *" at bounding box center [86, 81] width 152 height 10
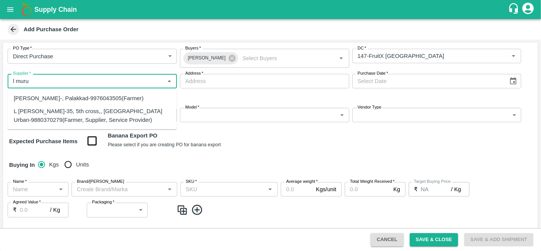
click at [48, 113] on div "L Murugesan-35, 5th cross,, Bangalore Urban-9880370279(Farmer, Supplier, Servic…" at bounding box center [92, 115] width 157 height 17
type input "L Murugesan-35, 5th cross,, Bangalore Urban-9880370279(Farmer, Supplier, Servic…"
type input "35, 5th cross,, Bangalore Urban, Head master layout, Karnataka"
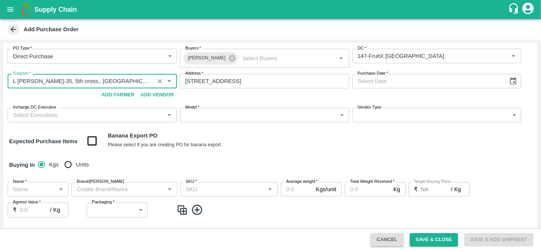
type input "L Murugesan-35, 5th cross,, Bangalore Urban-9880370279(Farmer, Supplier, Servic…"
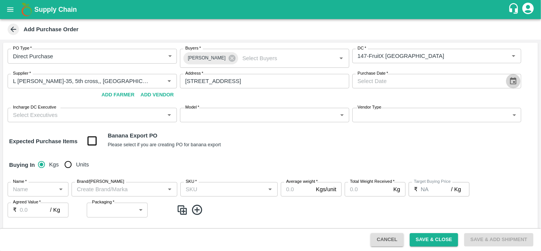
click at [513, 84] on icon "Choose date" at bounding box center [513, 81] width 8 height 8
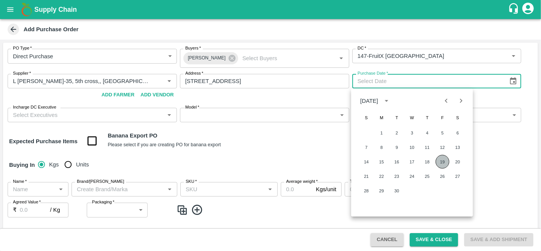
click at [443, 162] on button "19" at bounding box center [443, 162] width 14 height 14
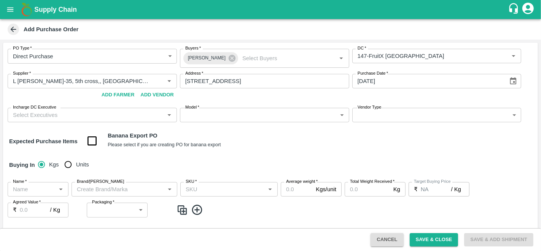
type input "19/09/2025"
click at [43, 115] on input "Incharge DC Executive" at bounding box center [86, 115] width 152 height 10
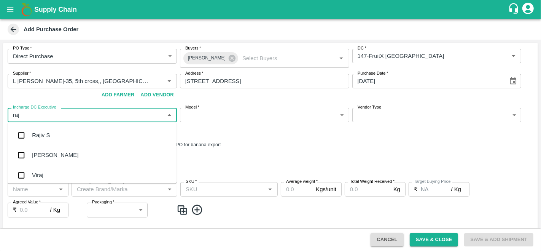
type input "raju"
click at [57, 150] on div "Raju KR" at bounding box center [92, 155] width 169 height 20
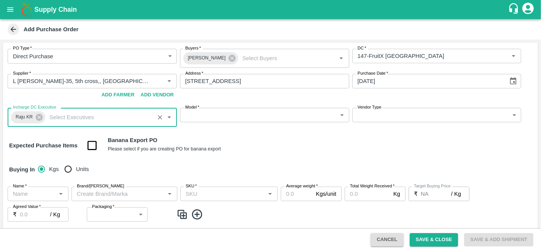
click at [251, 118] on body "Supply Chain Add Purchase Order PO Type   * Direct Purchase 3 PO Type Buyers   …" at bounding box center [270, 125] width 541 height 251
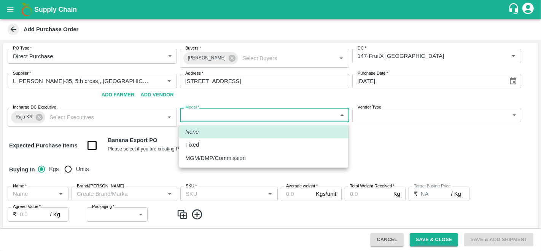
click at [206, 147] on div "Fixed" at bounding box center [263, 144] width 157 height 8
type input "Fixed"
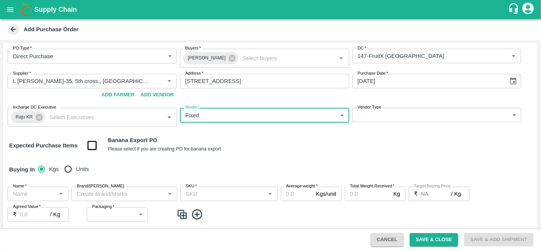
click at [370, 110] on body "Supply Chain Add Purchase Order PO Type   * Direct Purchase 3 PO Type Buyers   …" at bounding box center [270, 125] width 541 height 251
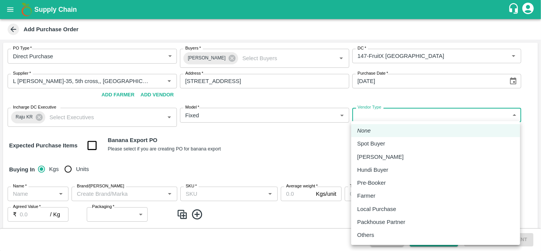
click at [390, 211] on p "Local Purchase" at bounding box center [376, 209] width 39 height 8
type input "LOCAL_PURCHASE"
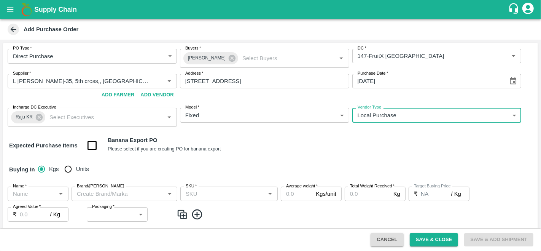
click at [322, 157] on div "PO Type   * Direct Purchase 3 PO Type Buyers   * Anil Kumar Buyers   * DC   * D…" at bounding box center [270, 173] width 535 height 261
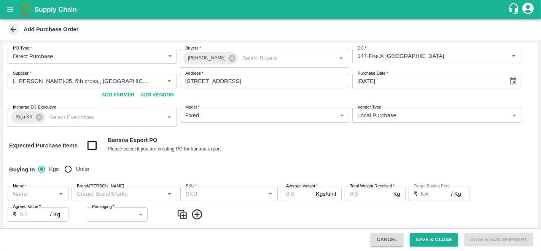
click at [67, 168] on input "Units" at bounding box center [67, 168] width 15 height 15
radio input "true"
click at [23, 192] on input "Name   *" at bounding box center [32, 194] width 44 height 10
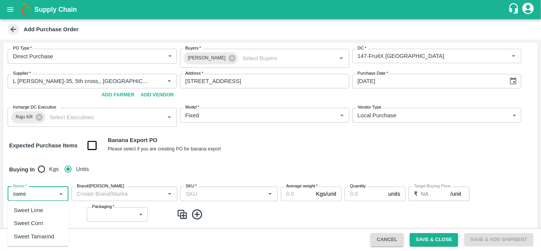
click at [34, 209] on div "Sweet Lime" at bounding box center [29, 210] width 30 height 8
type input "Sweet Lime"
click at [109, 194] on input "Brand/Marka" at bounding box center [118, 194] width 89 height 10
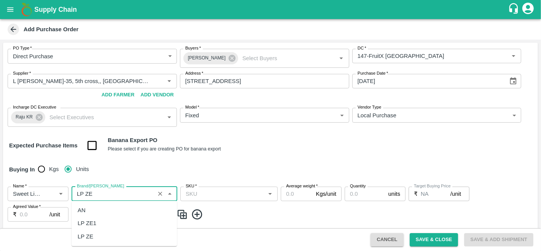
drag, startPoint x: 109, startPoint y: 194, endPoint x: 98, endPoint y: 237, distance: 44.4
click at [98, 237] on body "Supply Chain Add Purchase Order PO Type   * Direct Purchase 3 PO Type Buyers   …" at bounding box center [270, 125] width 541 height 251
click at [98, 237] on div "LP ZE" at bounding box center [124, 236] width 105 height 13
type input "LP ZE"
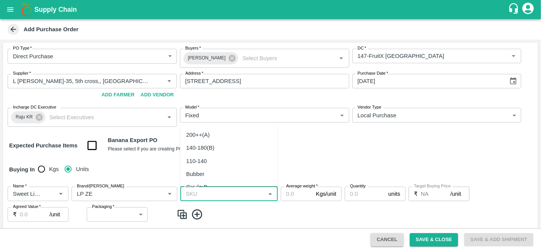
click at [214, 196] on input "SKU   *" at bounding box center [223, 194] width 80 height 10
click at [213, 133] on div "200++(A)" at bounding box center [228, 134] width 97 height 13
type input "200++(A)"
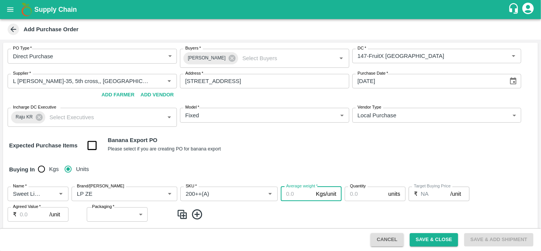
click at [299, 197] on input "Average weight   *" at bounding box center [297, 193] width 32 height 14
type input "24"
click at [362, 193] on input "Quantity" at bounding box center [365, 193] width 41 height 14
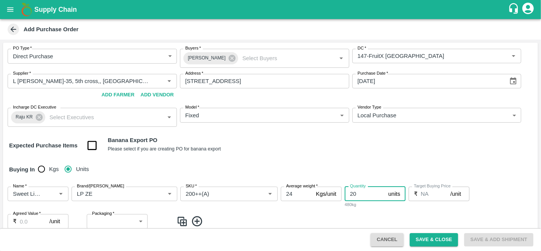
type input "20"
click at [29, 223] on input "Agreed Value   *" at bounding box center [35, 221] width 30 height 14
type input "750"
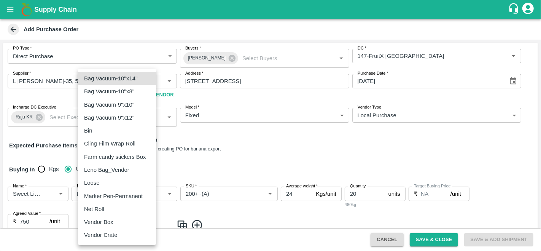
click at [115, 222] on body "Supply Chain Add Purchase Order PO Type   * Direct Purchase 3 PO Type Buyers   …" at bounding box center [270, 125] width 541 height 251
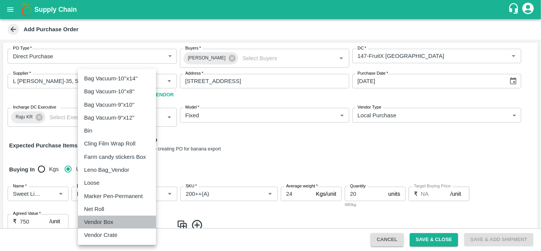
click at [110, 225] on p "Vendor Box" at bounding box center [98, 222] width 29 height 8
type input "276"
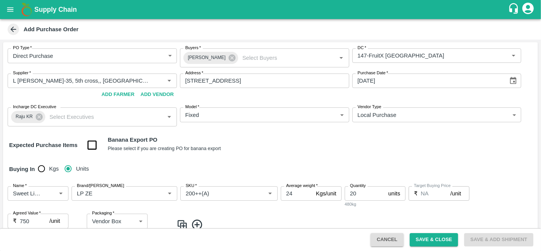
click at [224, 218] on span at bounding box center [356, 224] width 358 height 13
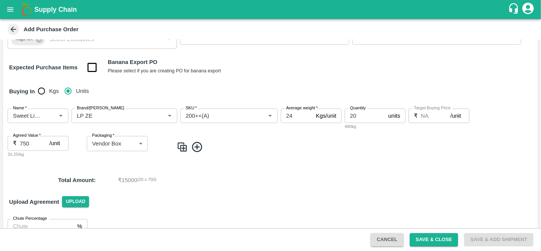
scroll to position [79, 0]
click at [429, 240] on button "Save & Close" at bounding box center [434, 239] width 49 height 13
